Goal: Transaction & Acquisition: Book appointment/travel/reservation

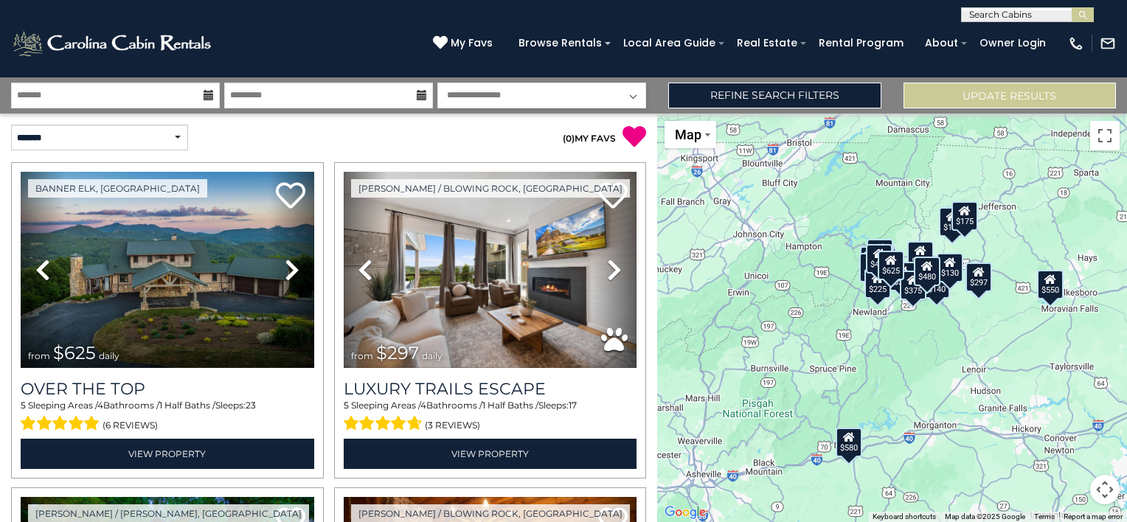
click at [206, 99] on icon at bounding box center [209, 95] width 10 height 10
click at [207, 90] on icon at bounding box center [209, 95] width 10 height 10
click at [207, 97] on icon at bounding box center [209, 95] width 10 height 10
click at [209, 90] on icon at bounding box center [209, 95] width 10 height 10
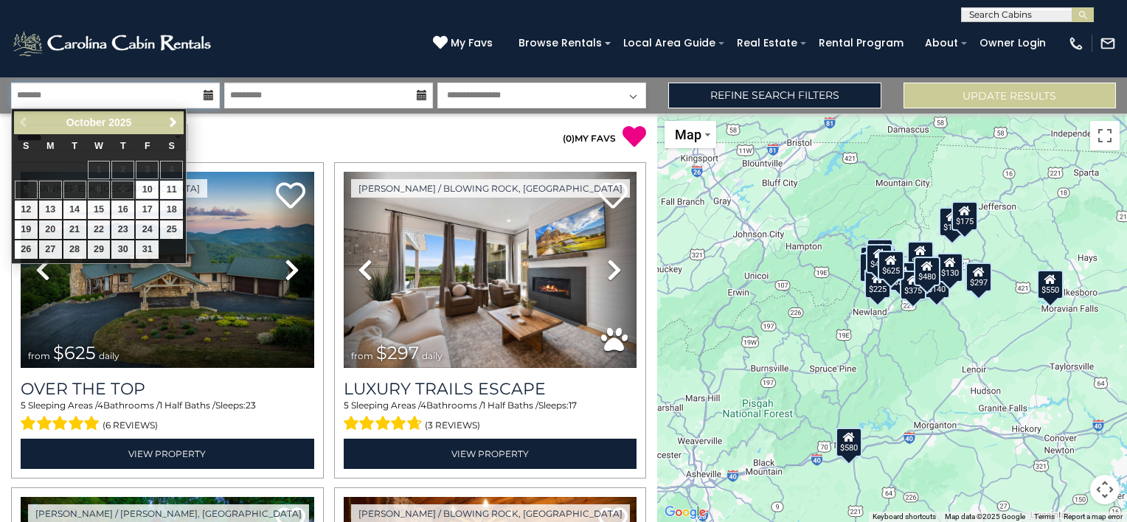
click at [142, 94] on input "text" at bounding box center [115, 96] width 209 height 26
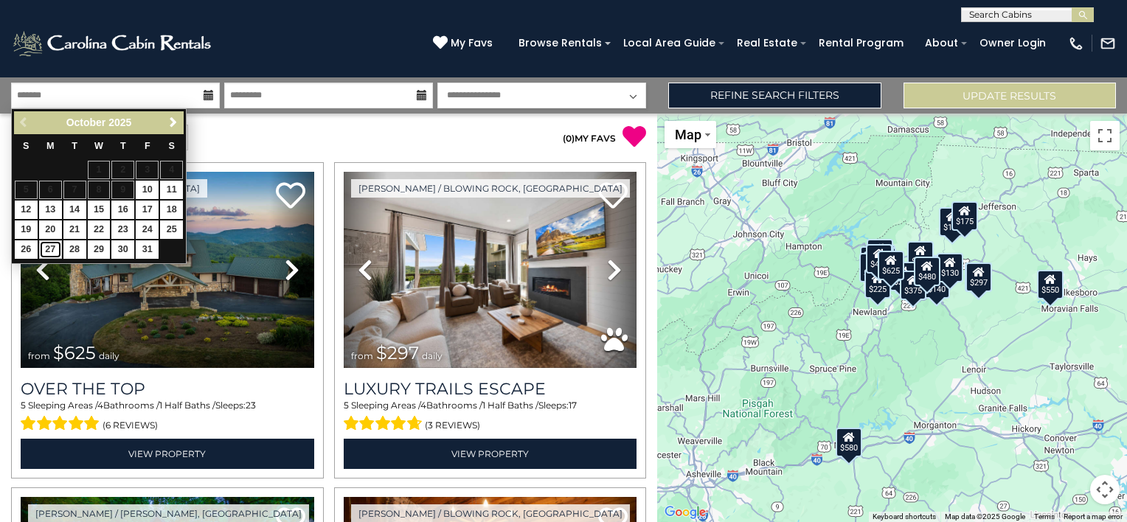
click at [48, 248] on link "27" at bounding box center [50, 250] width 23 height 18
type input "********"
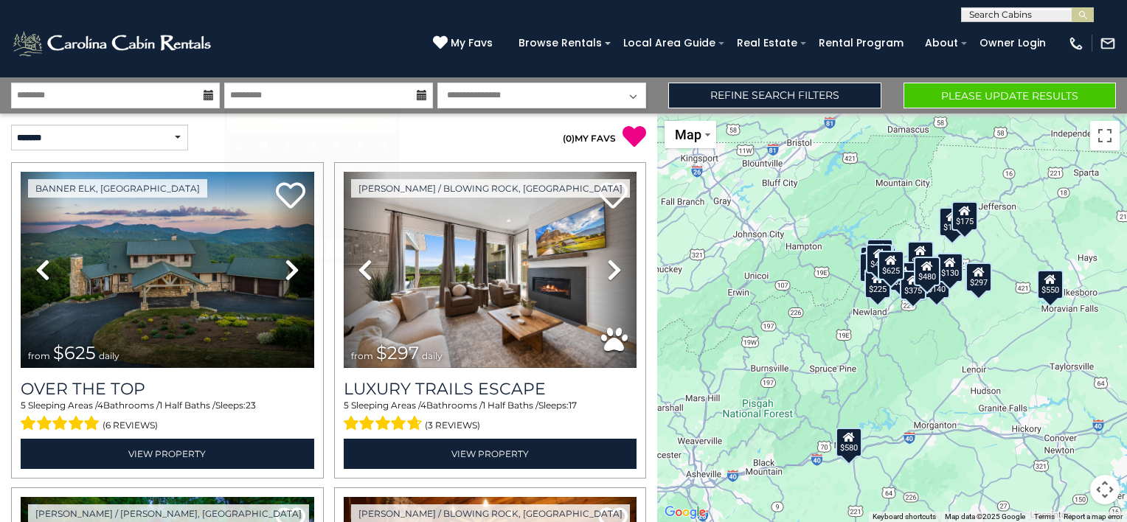
click at [420, 97] on icon at bounding box center [422, 95] width 10 height 10
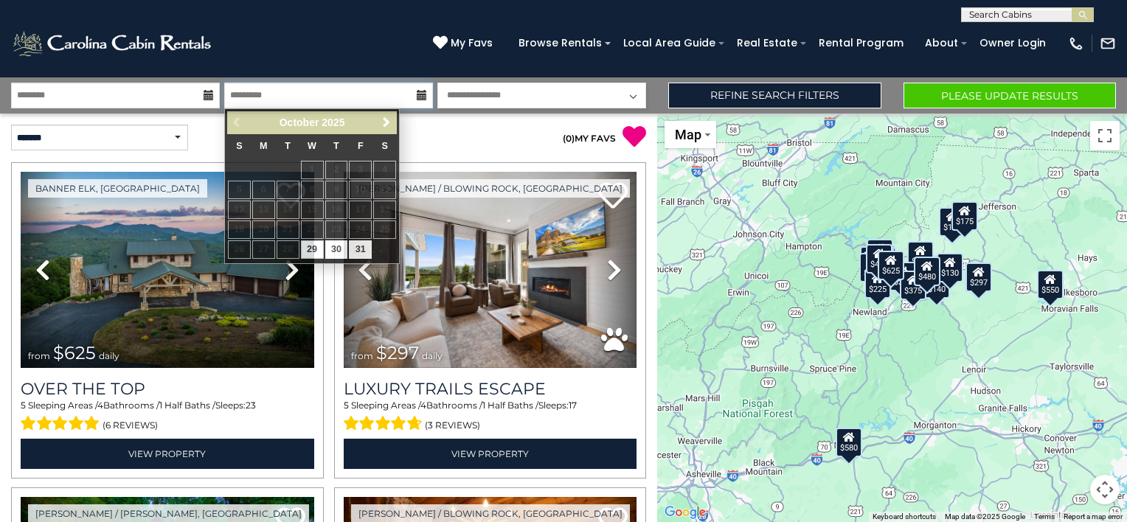
click at [365, 97] on input "text" at bounding box center [328, 96] width 209 height 26
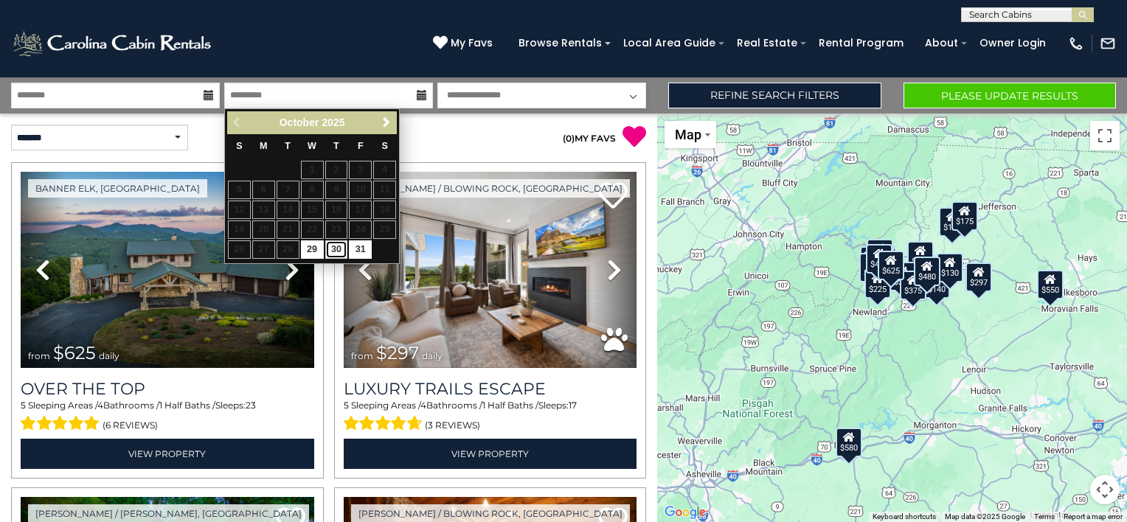
click at [339, 246] on link "30" at bounding box center [336, 250] width 23 height 18
type input "********"
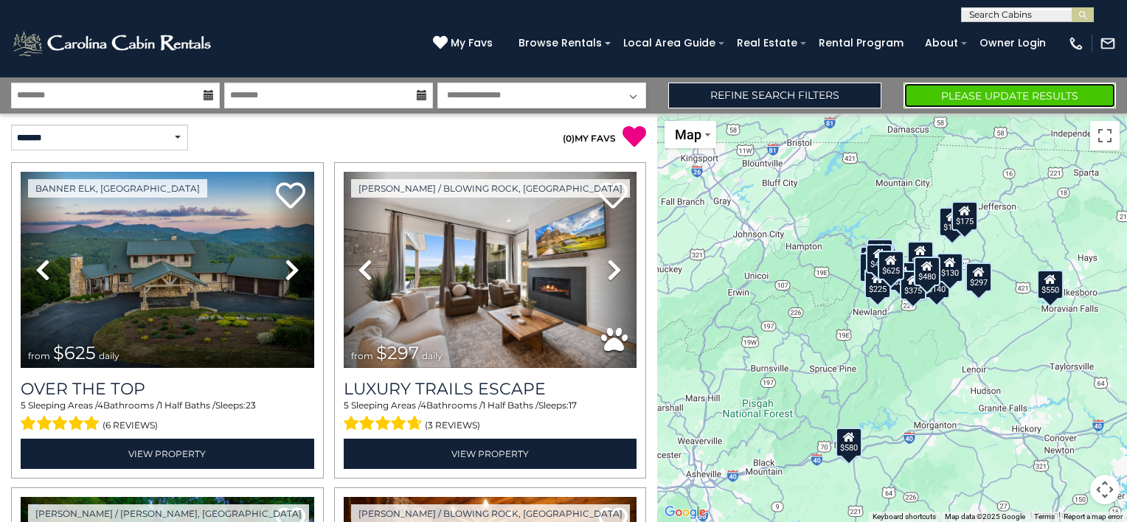
click at [976, 93] on button "Please Update Results" at bounding box center [1010, 96] width 212 height 26
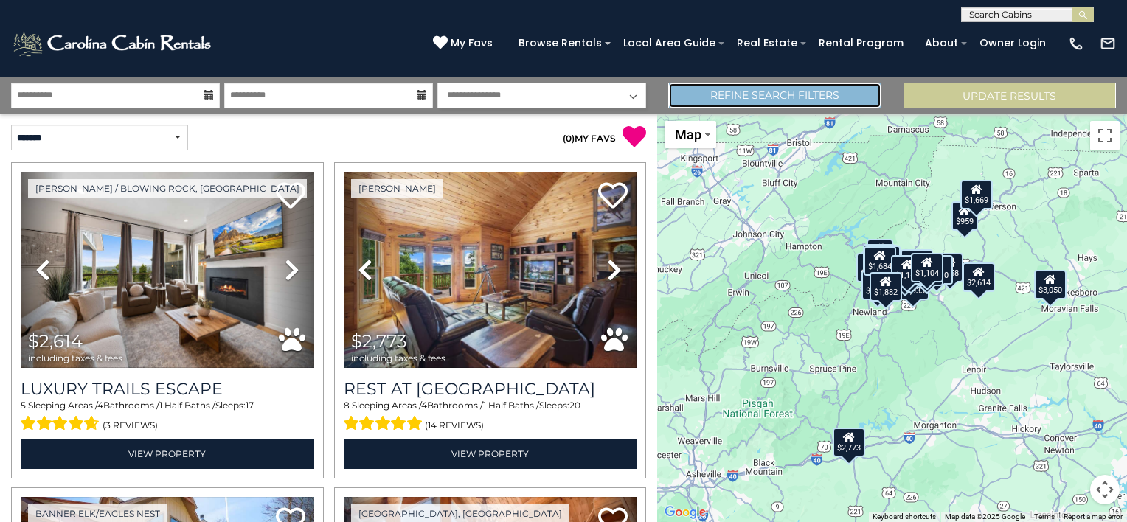
drag, startPoint x: 812, startPoint y: 97, endPoint x: 767, endPoint y: 92, distance: 45.2
click at [767, 92] on link "Refine Search Filters" at bounding box center [774, 96] width 212 height 26
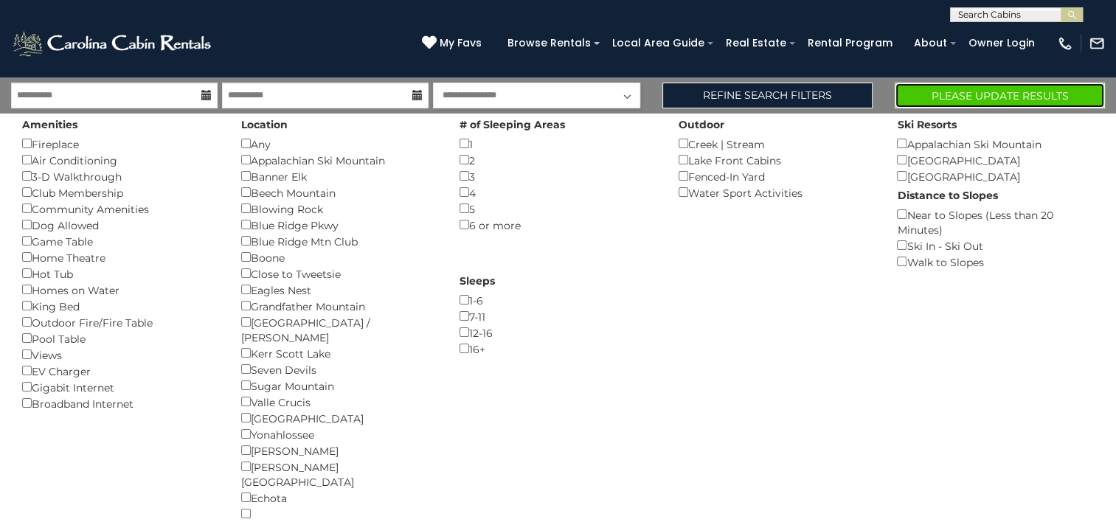
click at [949, 89] on button "Please Update Results" at bounding box center [1000, 96] width 210 height 26
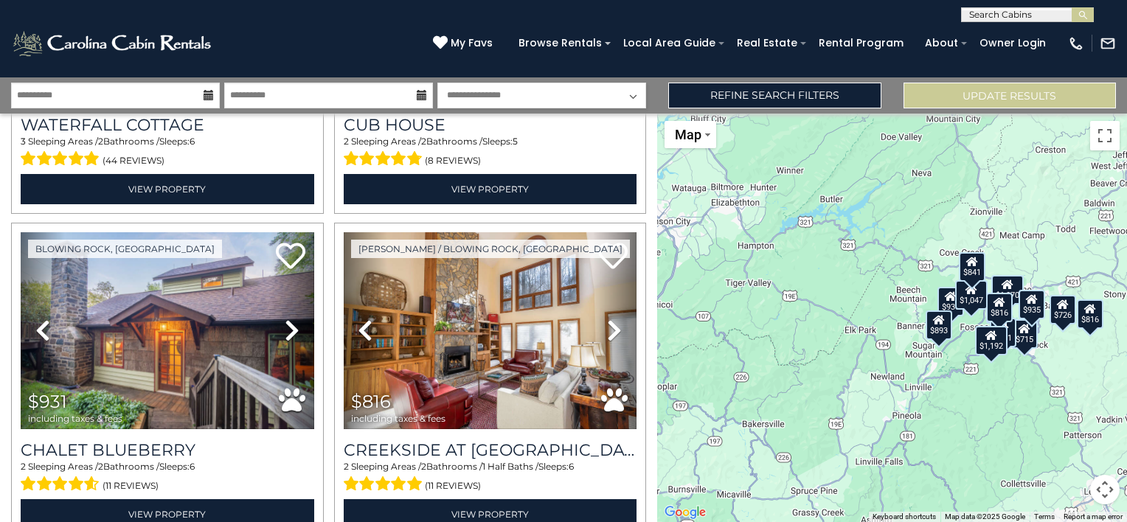
scroll to position [562, 0]
